Goal: Task Accomplishment & Management: Use online tool/utility

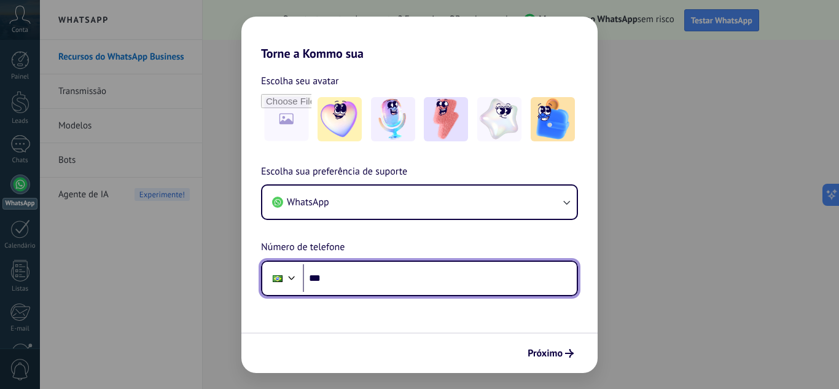
click at [429, 280] on input "***" at bounding box center [440, 278] width 274 height 28
type input "**********"
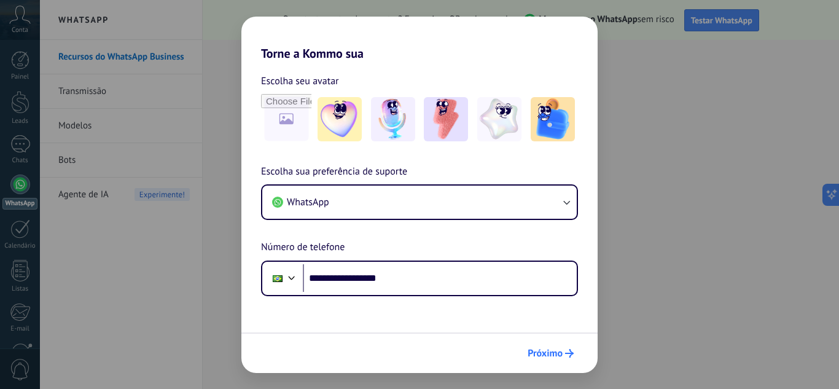
click at [534, 358] on span "Próximo" at bounding box center [545, 353] width 35 height 9
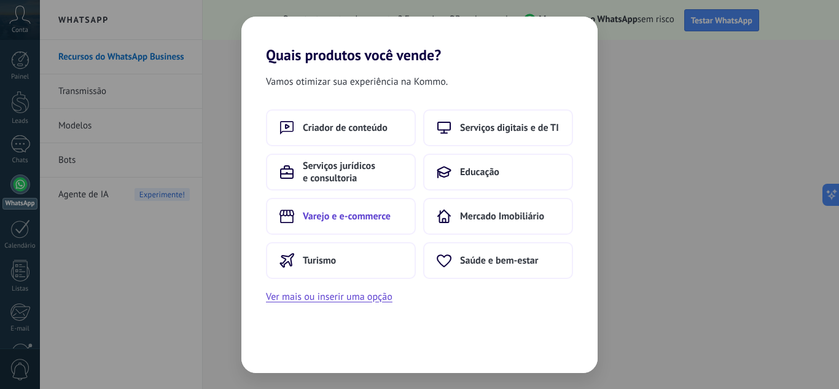
click at [350, 215] on span "Varejo e e-commerce" at bounding box center [347, 216] width 88 height 12
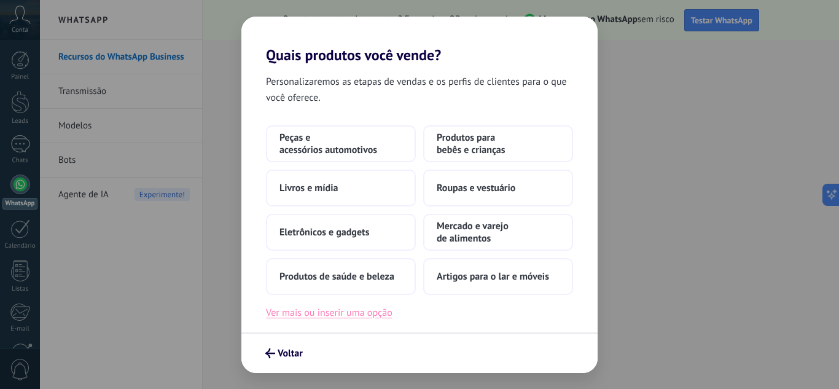
click at [349, 317] on button "Ver mais ou inserir uma opção" at bounding box center [329, 313] width 127 height 16
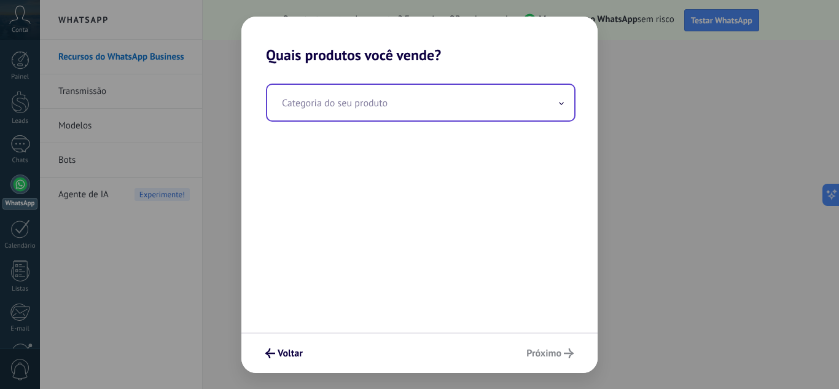
click at [443, 109] on input "text" at bounding box center [420, 103] width 307 height 36
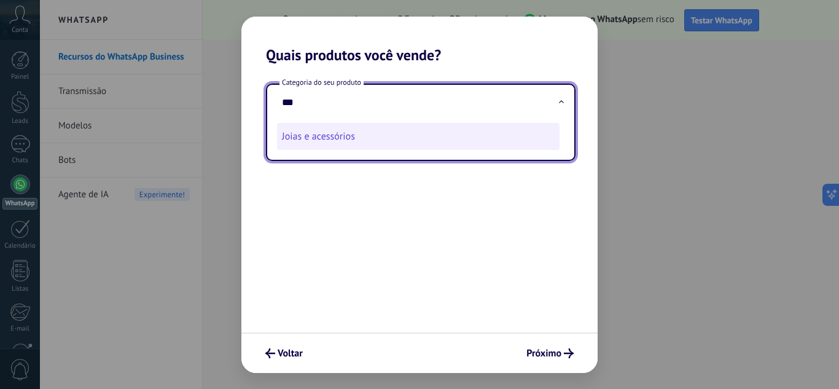
click at [385, 137] on li "Joias e acessórios" at bounding box center [418, 136] width 283 height 27
type input "**********"
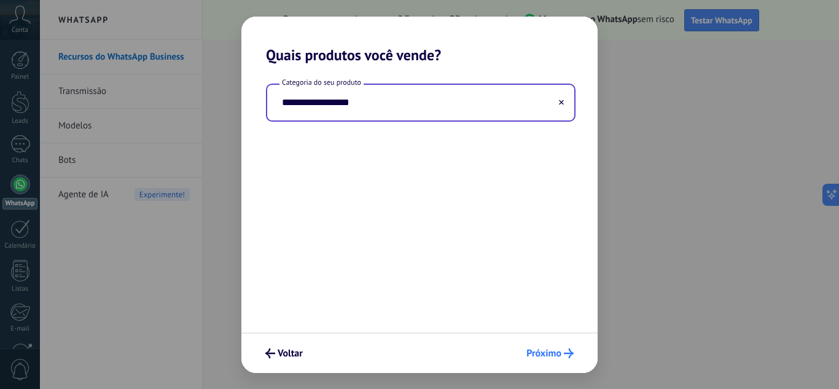
click at [544, 345] on button "Próximo" at bounding box center [550, 353] width 58 height 21
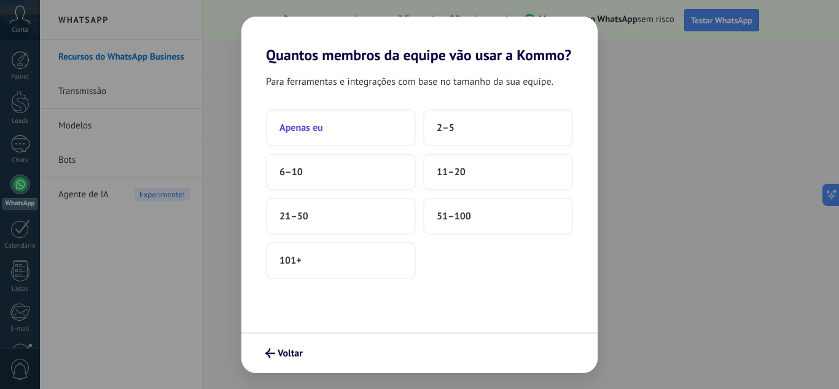
click at [347, 130] on button "Apenas eu" at bounding box center [341, 127] width 150 height 37
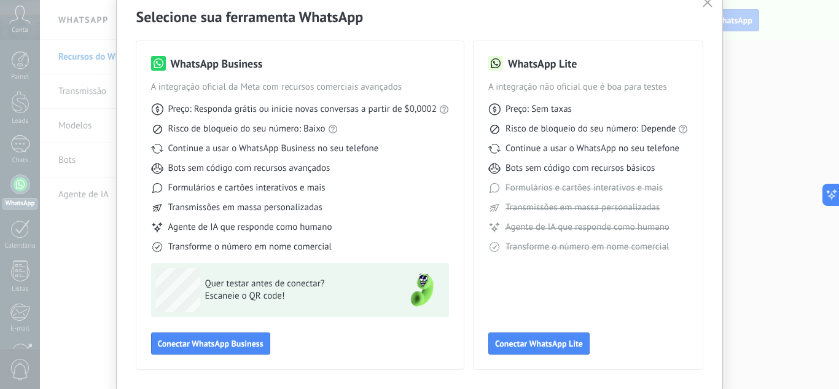
scroll to position [57, 0]
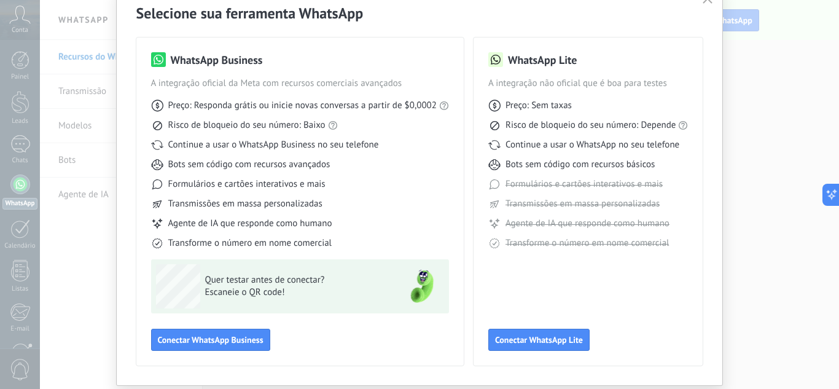
click at [459, 237] on div "WhatsApp Business A integração oficial da Meta com recursos comerciais avançado…" at bounding box center [299, 201] width 327 height 328
click at [235, 335] on span "Conectar WhatsApp Business" at bounding box center [211, 339] width 106 height 9
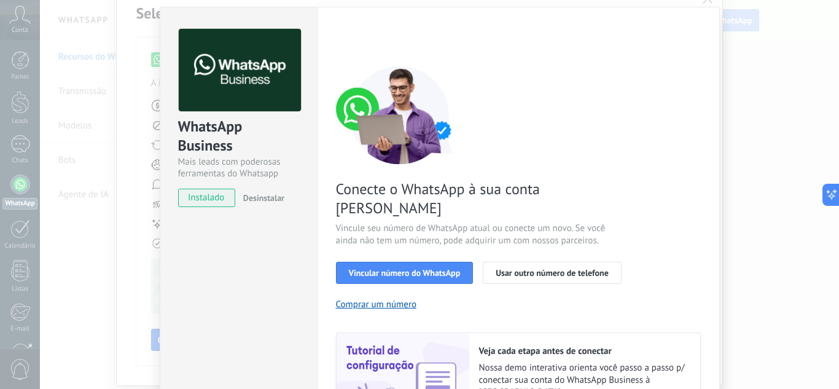
scroll to position [0, 0]
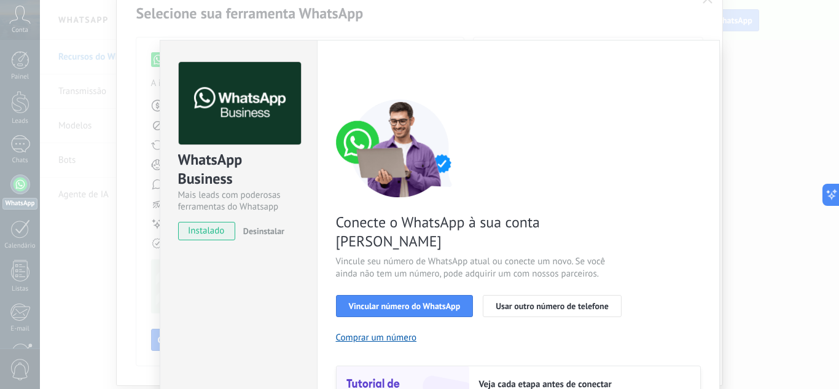
click at [139, 223] on div "WhatsApp Business Mais leads com poderosas ferramentas do Whatsapp instalado De…" at bounding box center [439, 194] width 799 height 389
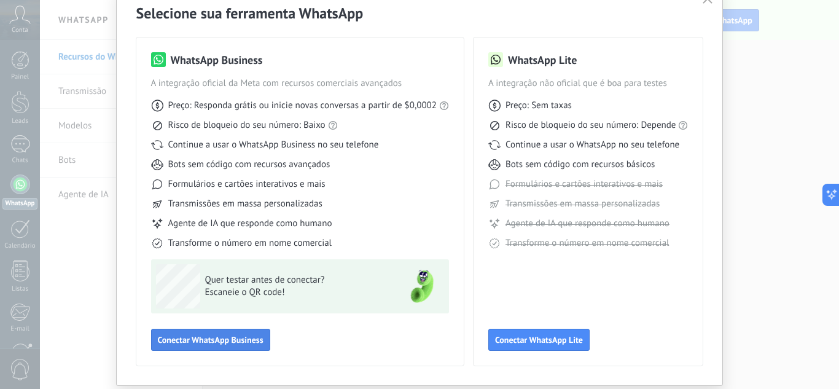
click at [238, 343] on span "Conectar WhatsApp Business" at bounding box center [211, 339] width 106 height 9
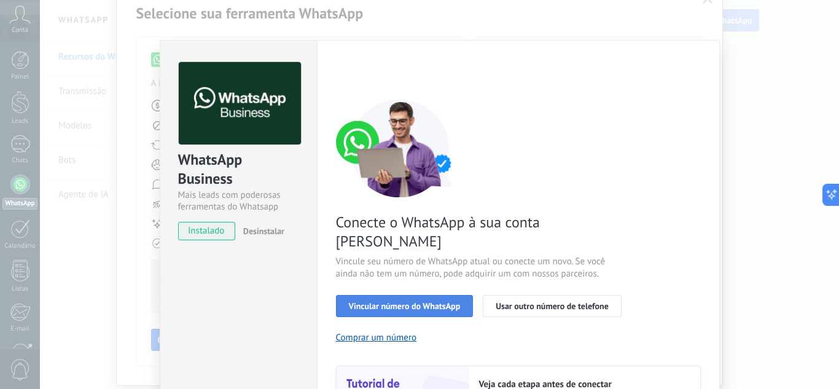
click at [410, 296] on button "Vincular número do WhatsApp" at bounding box center [405, 306] width 138 height 22
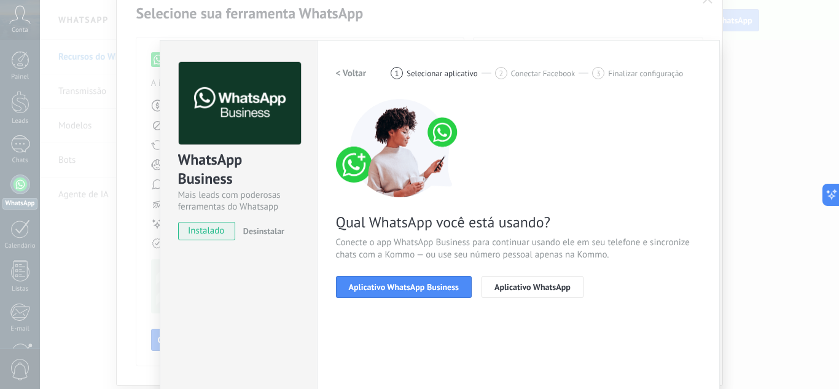
click at [410, 296] on button "Aplicativo WhatsApp Business" at bounding box center [404, 287] width 136 height 22
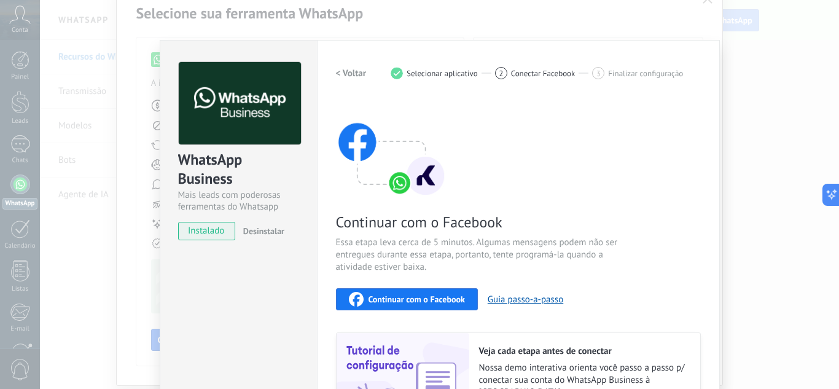
click at [410, 296] on span "Continuar com o Facebook" at bounding box center [417, 299] width 96 height 9
click at [768, 55] on div "WhatsApp Business Mais leads com poderosas ferramentas do Whatsapp instalado De…" at bounding box center [439, 194] width 799 height 389
